Goal: Obtain resource: Obtain resource

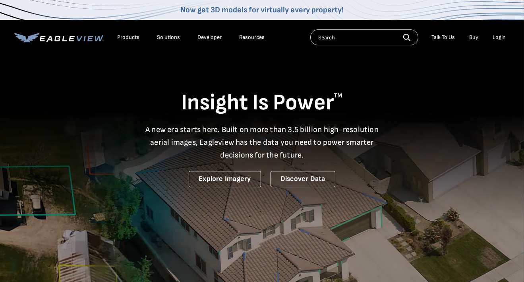
click at [499, 37] on div "Login" at bounding box center [499, 37] width 13 height 7
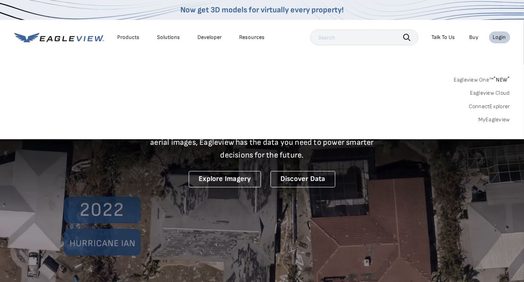
click at [488, 119] on link "MyEagleview" at bounding box center [494, 119] width 32 height 7
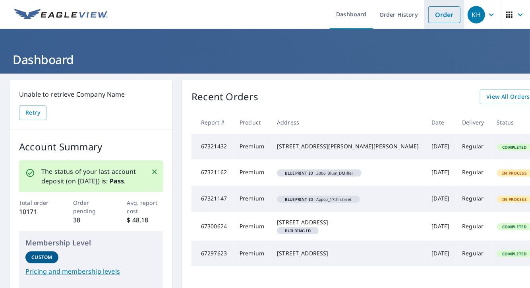
click at [447, 12] on link "Order" at bounding box center [444, 14] width 32 height 17
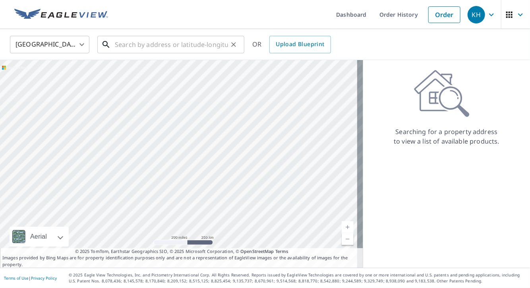
click at [120, 44] on input "text" at bounding box center [171, 44] width 113 height 22
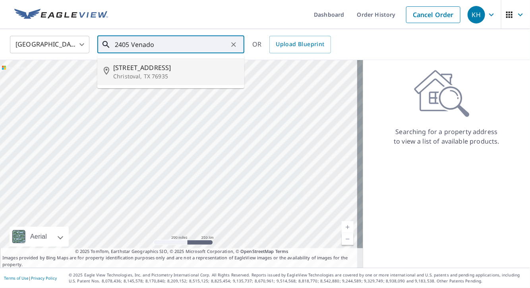
click at [132, 73] on p "Christoval, TX 76935" at bounding box center [175, 76] width 125 height 8
type input "[STREET_ADDRESS][PERSON_NAME]"
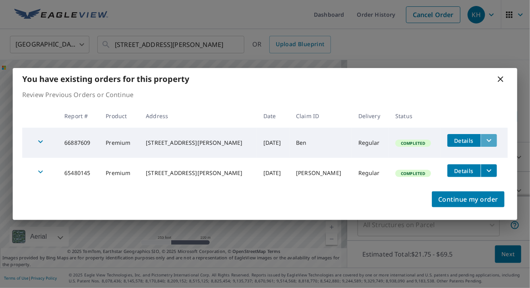
click at [484, 143] on icon "filesDropdownBtn-66887609" at bounding box center [489, 140] width 10 height 10
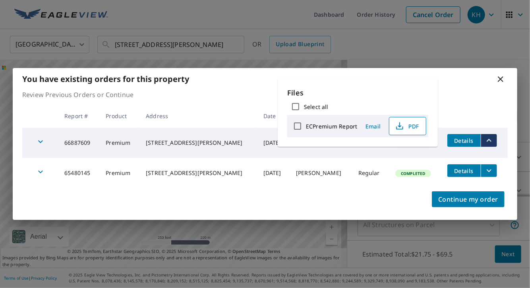
click at [404, 126] on span "PDF" at bounding box center [406, 126] width 25 height 10
click at [499, 79] on icon at bounding box center [501, 79] width 10 height 10
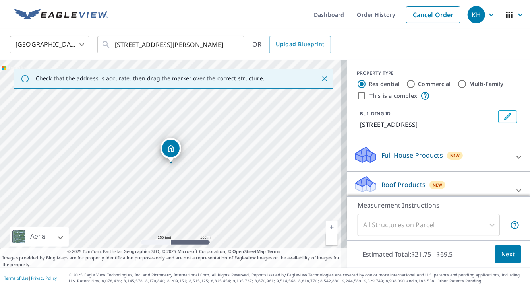
click at [326, 224] on link "Current Level 17, Zoom In" at bounding box center [332, 227] width 12 height 12
